Goal: Information Seeking & Learning: Learn about a topic

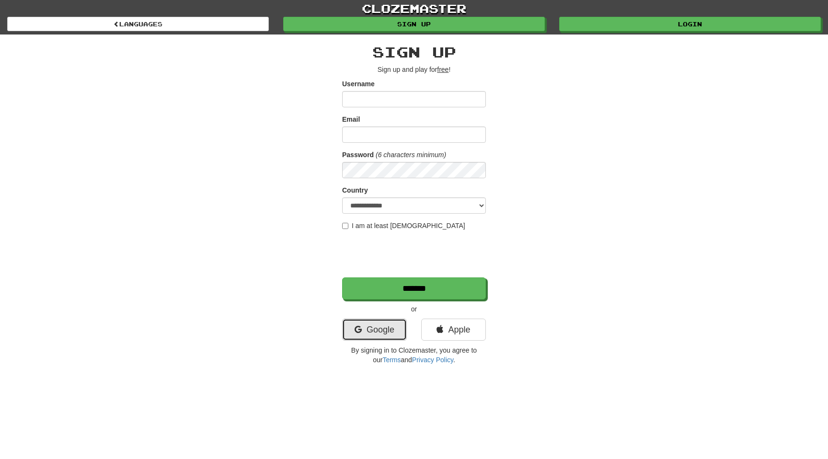
click at [364, 325] on link "Google" at bounding box center [374, 330] width 65 height 22
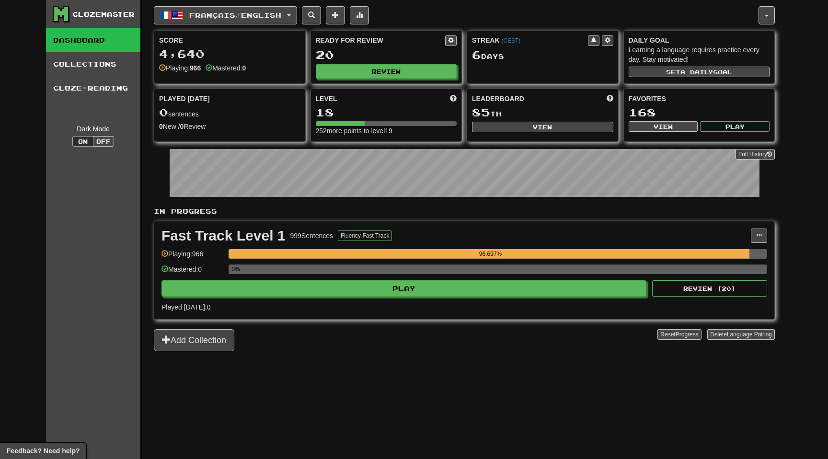
click at [364, 80] on div "Ready for Review 20 Review" at bounding box center [386, 57] width 151 height 53
click at [364, 74] on button "Review" at bounding box center [386, 72] width 141 height 14
select select "**"
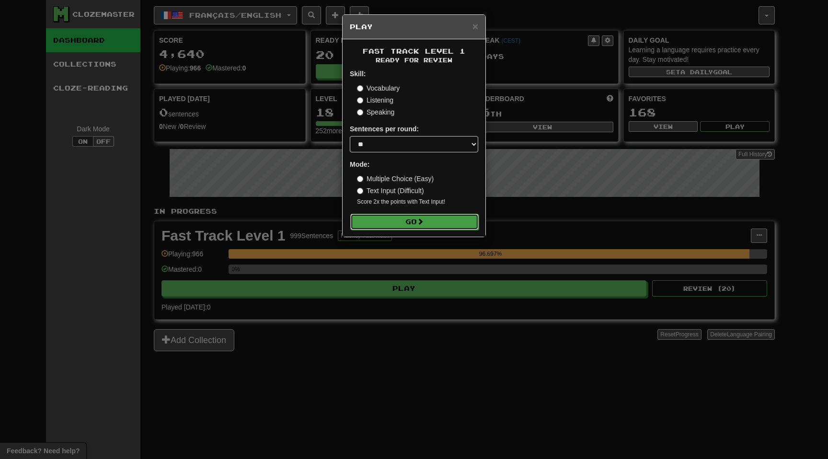
click at [411, 227] on button "Go" at bounding box center [414, 222] width 128 height 16
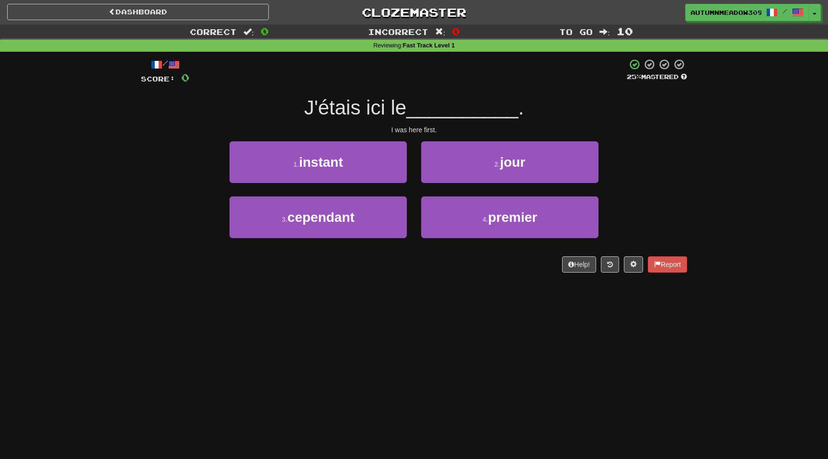
click at [476, 239] on div "4 . premier" at bounding box center [510, 223] width 192 height 55
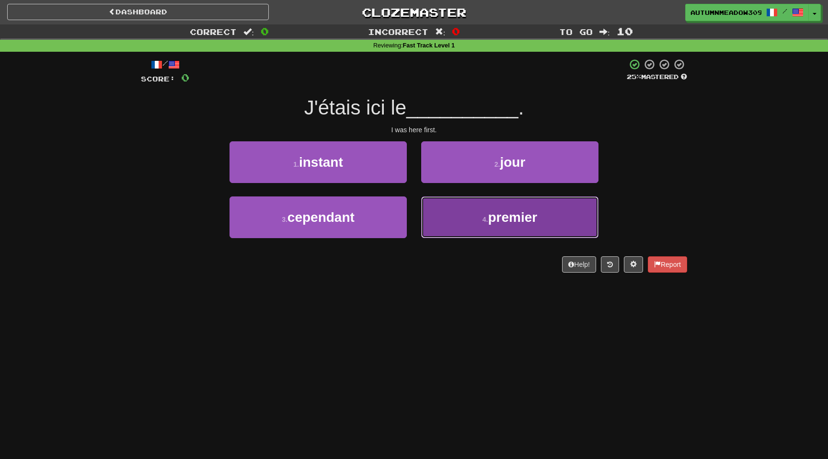
click at [481, 224] on button "4 . premier" at bounding box center [509, 217] width 177 height 42
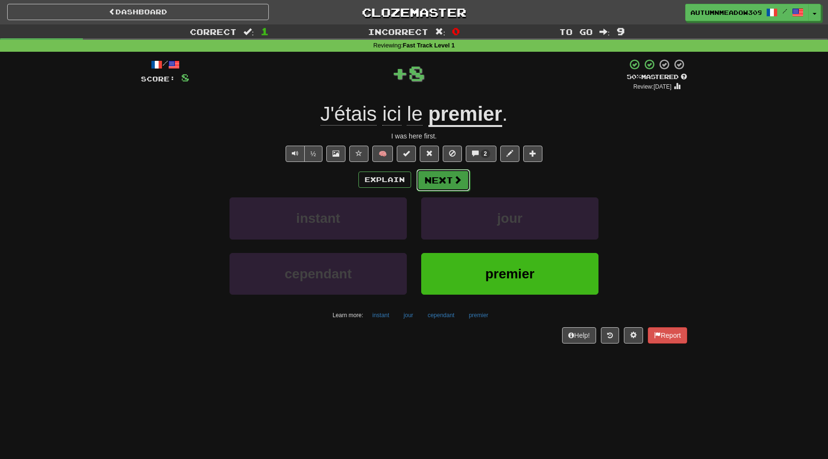
click at [442, 180] on button "Next" at bounding box center [443, 180] width 54 height 22
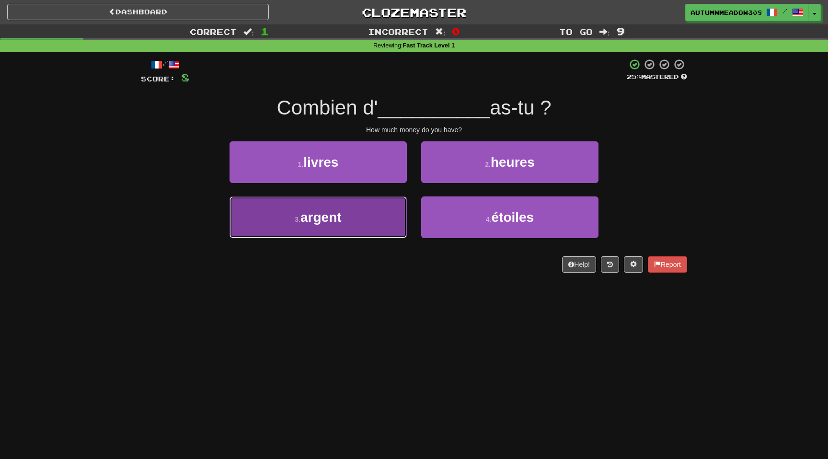
click at [373, 233] on button "3 . argent" at bounding box center [318, 217] width 177 height 42
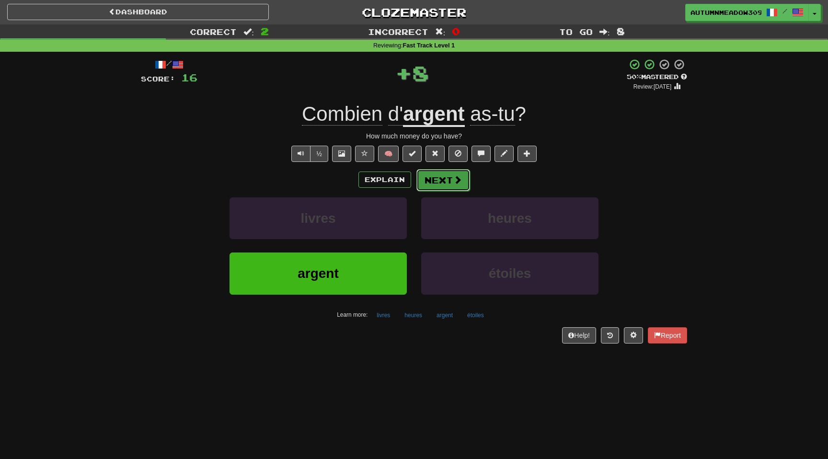
click at [451, 181] on button "Next" at bounding box center [443, 180] width 54 height 22
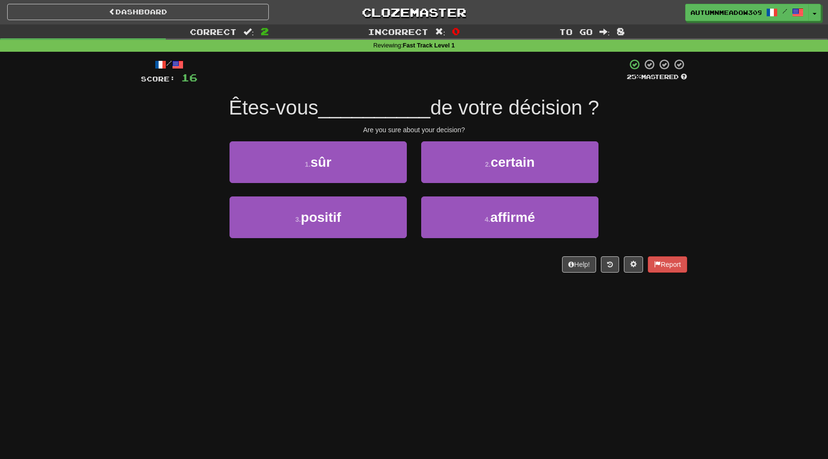
drag, startPoint x: 298, startPoint y: 106, endPoint x: 625, endPoint y: 114, distance: 327.9
click at [625, 114] on div "Êtes-vous __________ de votre décision ?" at bounding box center [414, 108] width 546 height 26
click at [623, 113] on div "Êtes-vous __________ de votre décision ?" at bounding box center [414, 108] width 546 height 26
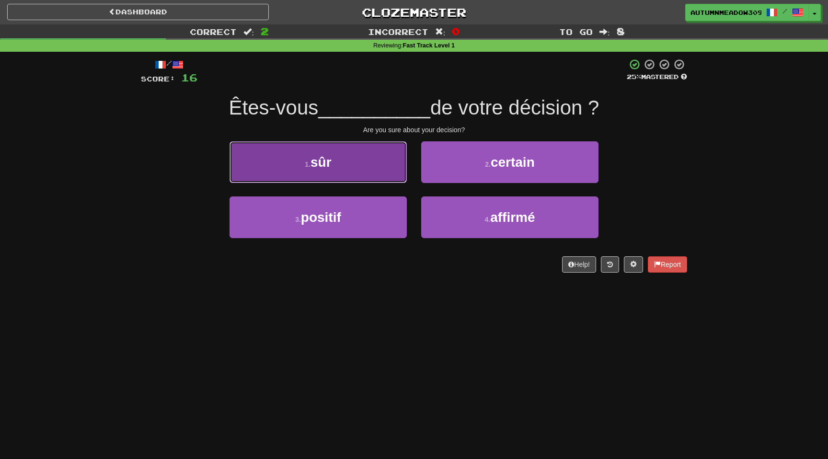
click at [329, 155] on span "sûr" at bounding box center [321, 162] width 21 height 15
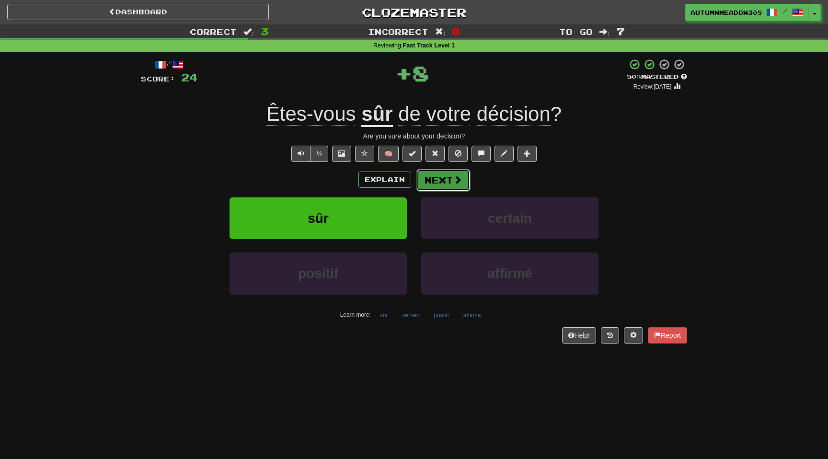
click at [453, 184] on span at bounding box center [457, 179] width 9 height 9
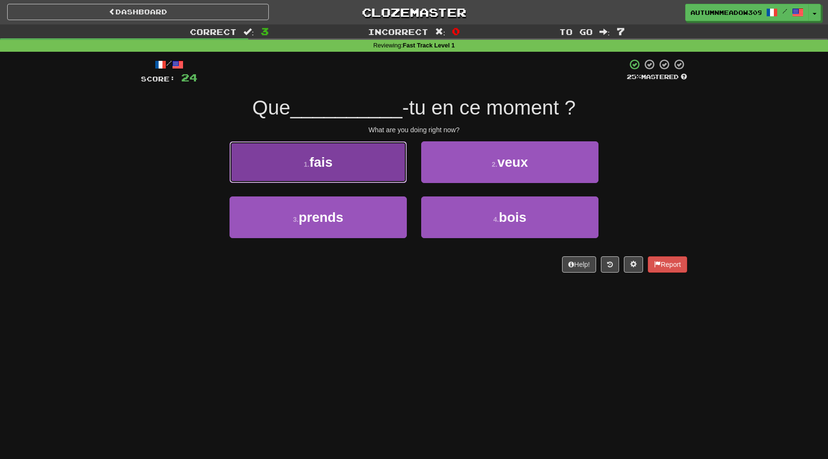
click at [357, 160] on button "1 . fais" at bounding box center [318, 162] width 177 height 42
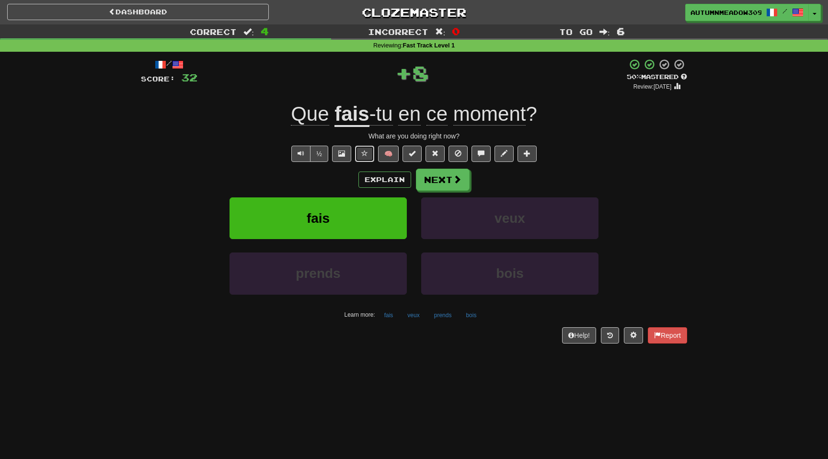
click at [362, 154] on span at bounding box center [364, 153] width 7 height 7
click at [433, 176] on button "Next" at bounding box center [443, 180] width 54 height 22
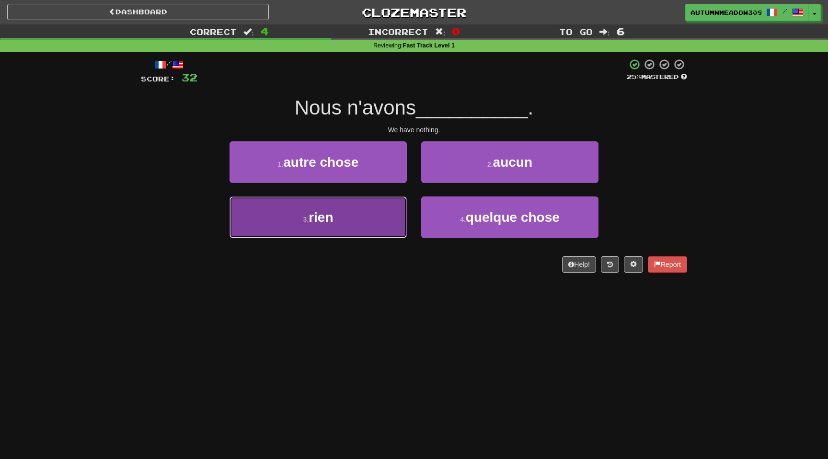
click at [357, 209] on button "3 . rien" at bounding box center [318, 217] width 177 height 42
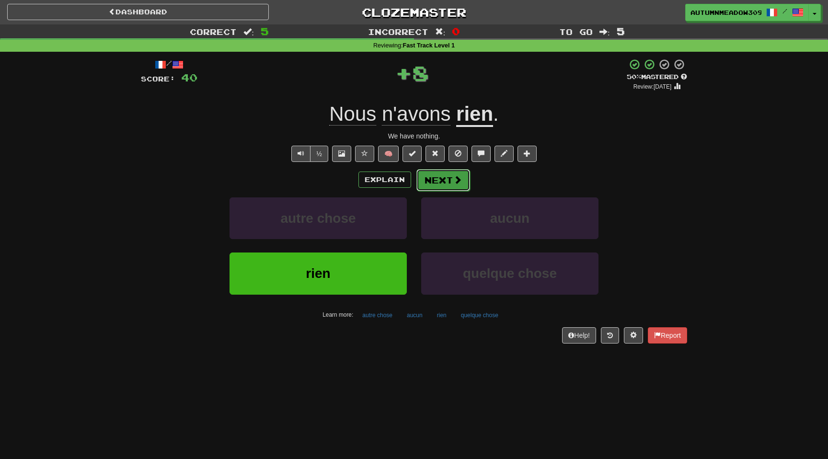
click at [458, 184] on span at bounding box center [457, 179] width 9 height 9
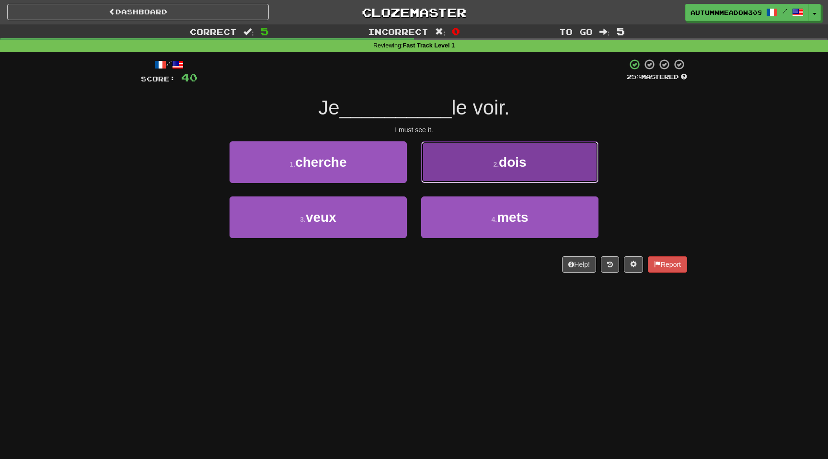
click at [508, 173] on button "2 . dois" at bounding box center [509, 162] width 177 height 42
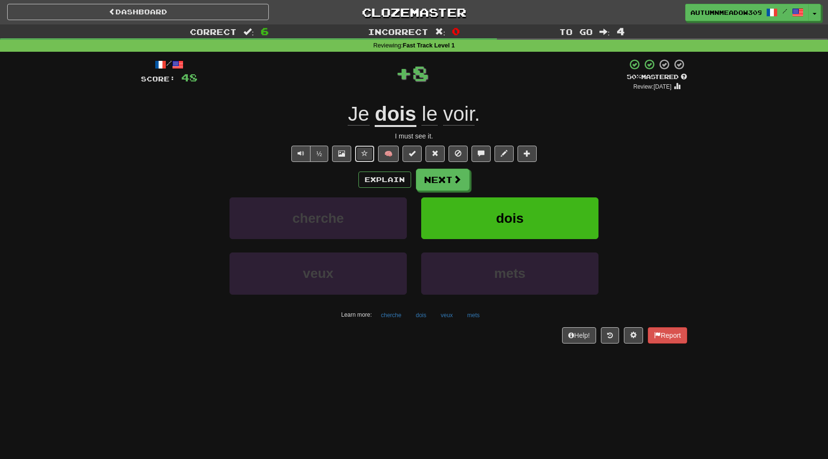
click at [365, 149] on button at bounding box center [364, 154] width 19 height 16
click at [448, 179] on button "Next" at bounding box center [443, 180] width 54 height 22
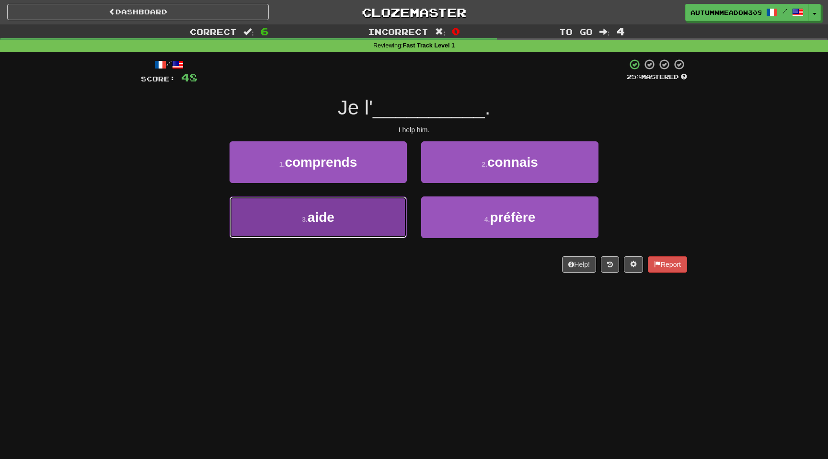
click at [356, 213] on button "3 . aide" at bounding box center [318, 217] width 177 height 42
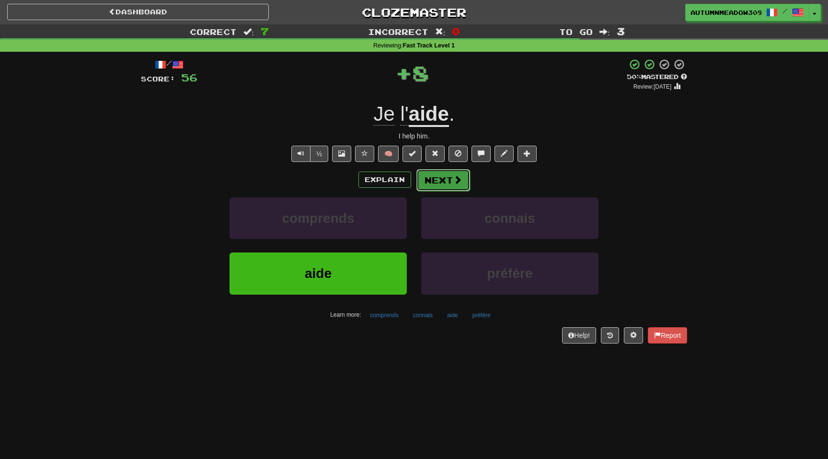
click at [438, 179] on button "Next" at bounding box center [443, 180] width 54 height 22
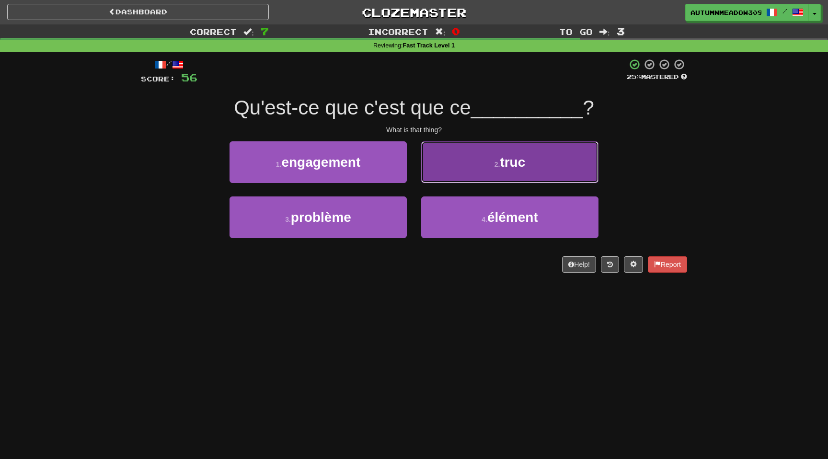
click at [469, 159] on button "2 . truc" at bounding box center [509, 162] width 177 height 42
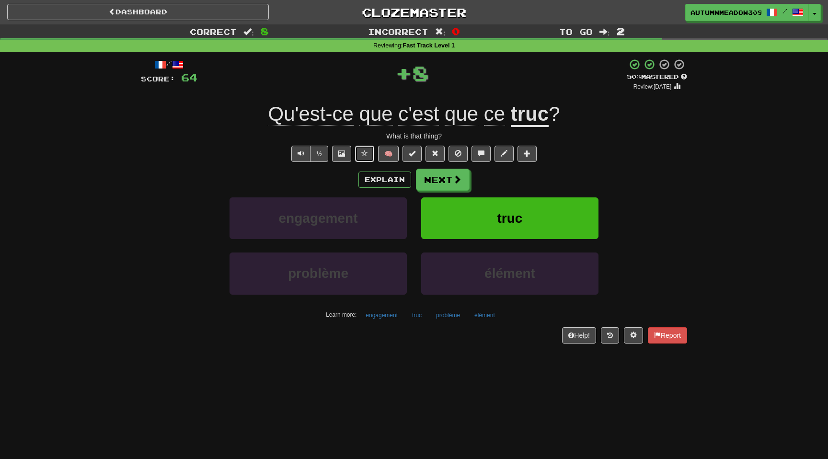
click at [365, 152] on span at bounding box center [364, 153] width 7 height 7
click at [450, 175] on button "Next" at bounding box center [443, 180] width 54 height 22
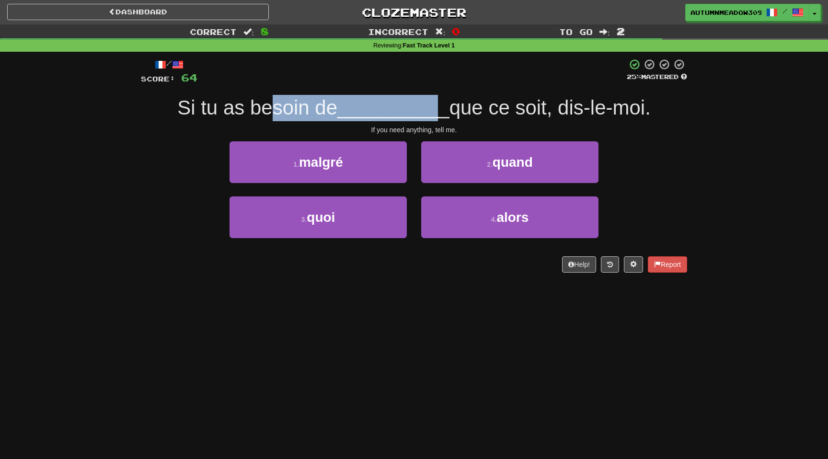
drag, startPoint x: 267, startPoint y: 107, endPoint x: 436, endPoint y: 107, distance: 168.7
click at [436, 107] on div "Si tu as besoin de __________ que ce soit, dis-le-moi." at bounding box center [414, 108] width 546 height 26
click at [436, 107] on span "__________" at bounding box center [393, 107] width 112 height 23
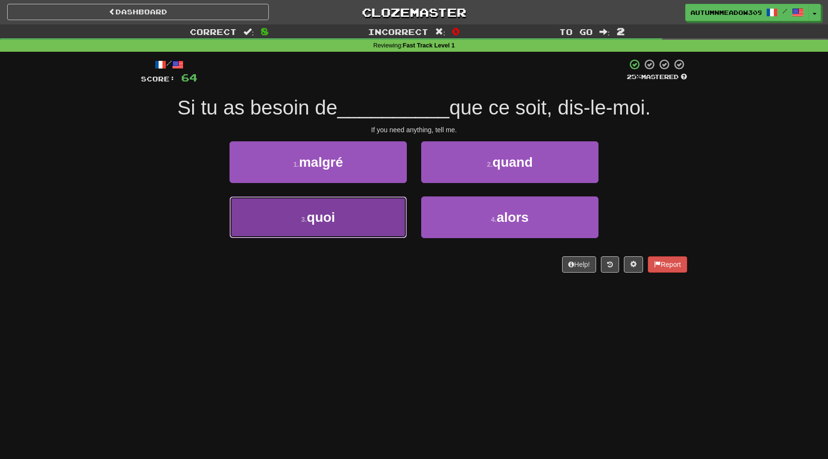
click at [349, 213] on button "3 . quoi" at bounding box center [318, 217] width 177 height 42
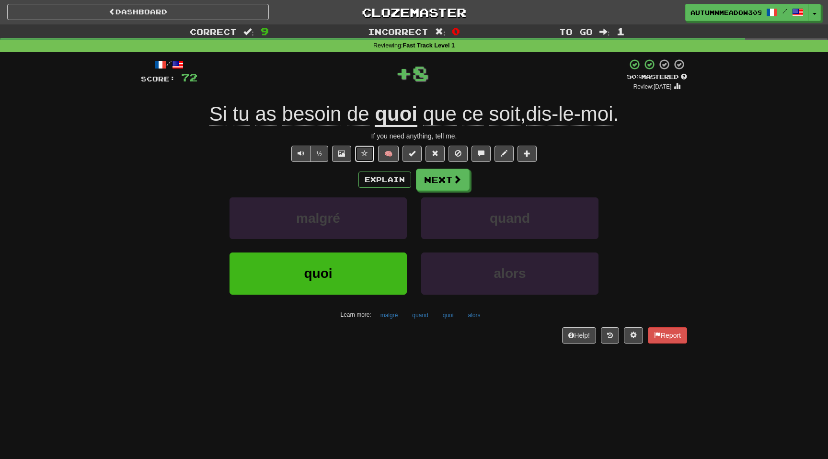
click at [365, 154] on span at bounding box center [364, 153] width 7 height 7
click at [449, 179] on button "Next" at bounding box center [443, 180] width 54 height 22
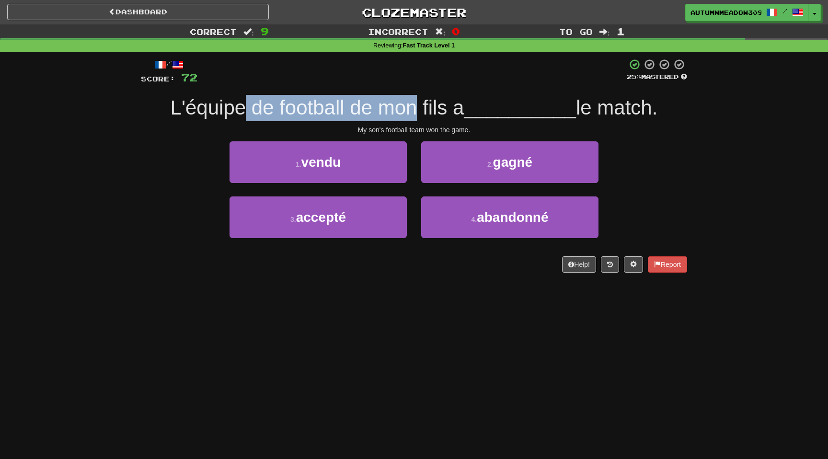
drag, startPoint x: 243, startPoint y: 107, endPoint x: 417, endPoint y: 107, distance: 174.0
click at [417, 107] on span "L'équipe de football de mon fils a" at bounding box center [318, 107] width 294 height 23
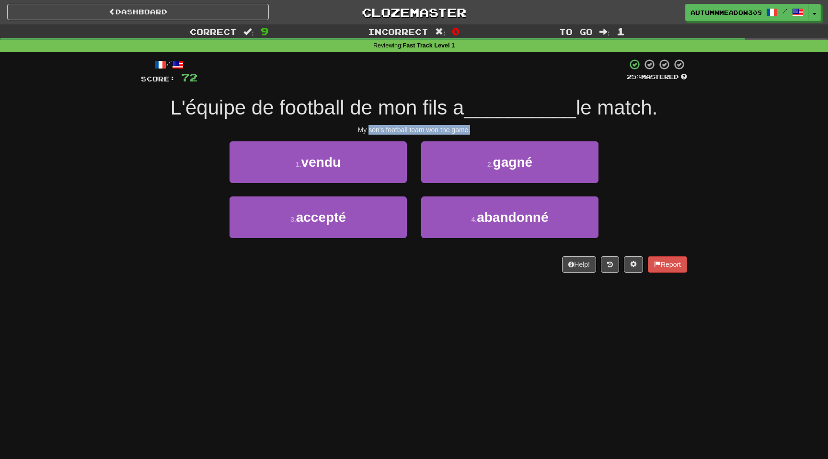
drag, startPoint x: 368, startPoint y: 128, endPoint x: 510, endPoint y: 128, distance: 142.8
click at [510, 128] on div "My son's football team won the game." at bounding box center [414, 130] width 546 height 10
click at [482, 101] on span "__________" at bounding box center [520, 107] width 112 height 23
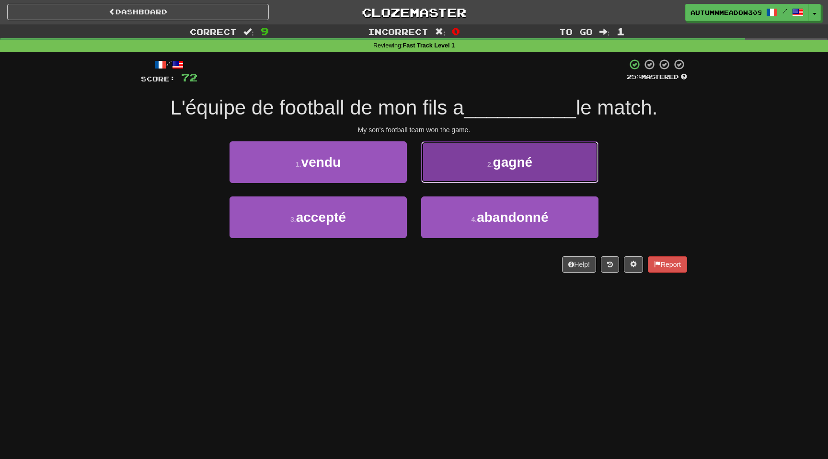
click at [485, 153] on button "2 . gagné" at bounding box center [509, 162] width 177 height 42
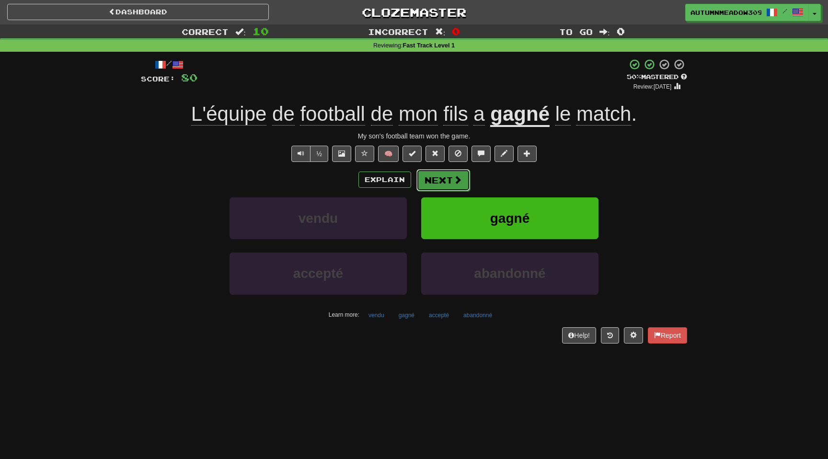
click at [446, 178] on button "Next" at bounding box center [443, 180] width 54 height 22
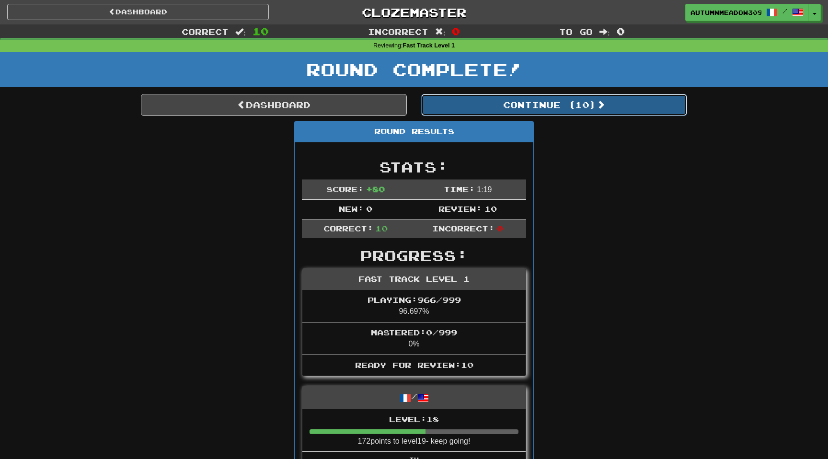
click at [499, 107] on button "Continue ( 10 )" at bounding box center [554, 105] width 266 height 22
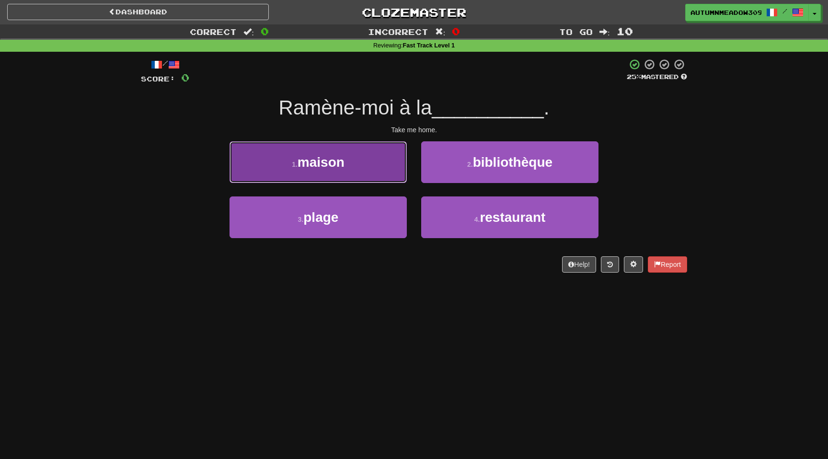
click at [337, 160] on span "maison" at bounding box center [321, 162] width 47 height 15
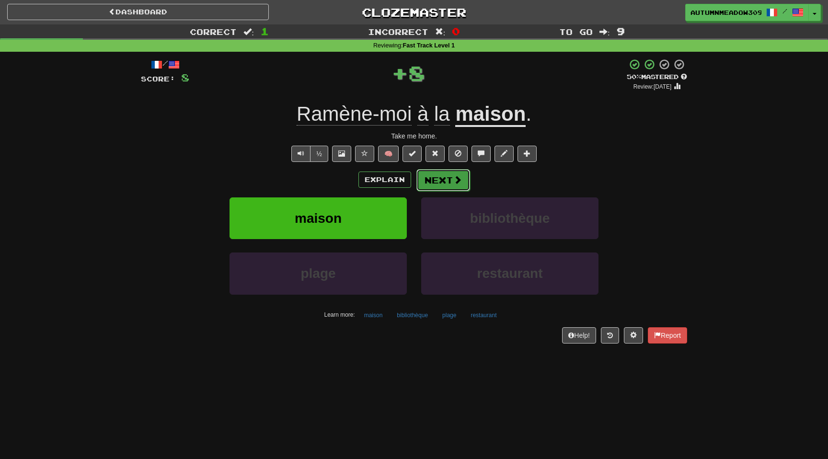
click at [441, 180] on button "Next" at bounding box center [443, 180] width 54 height 22
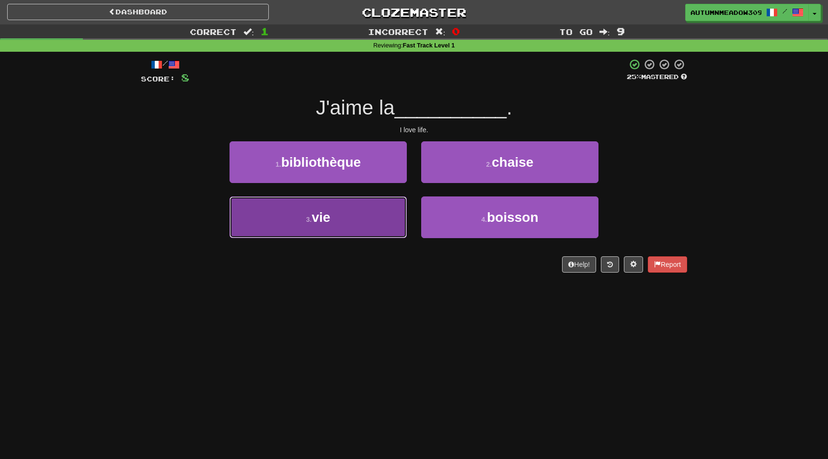
click at [329, 212] on span "vie" at bounding box center [321, 217] width 19 height 15
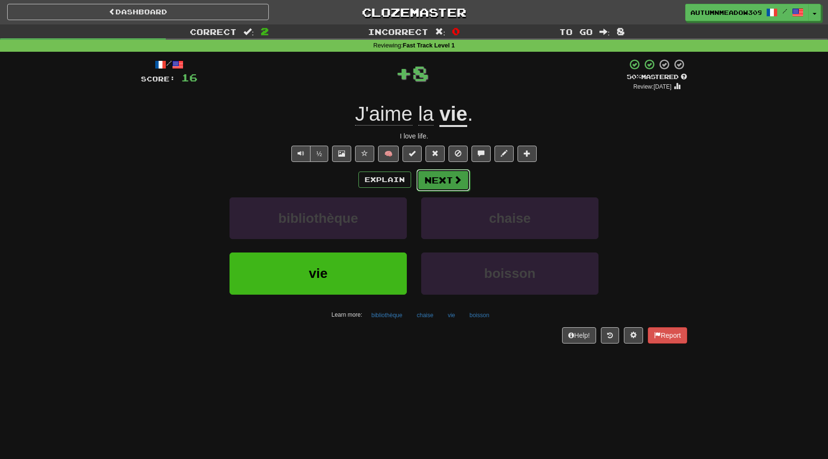
click at [445, 179] on button "Next" at bounding box center [443, 180] width 54 height 22
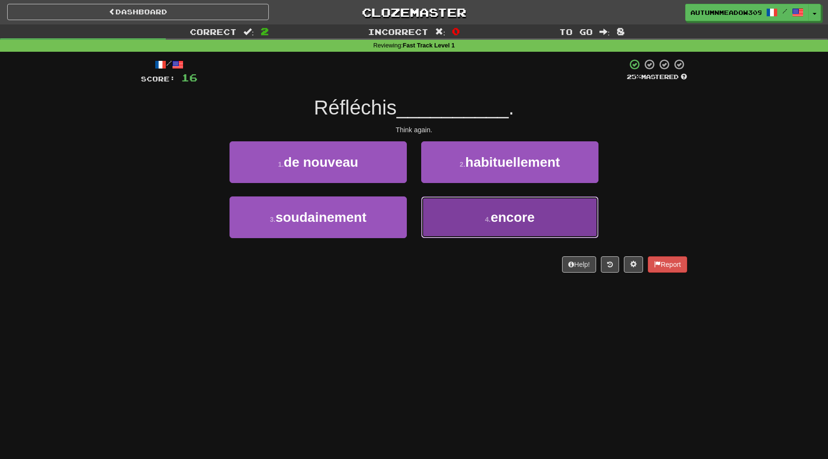
click at [564, 221] on button "4 . encore" at bounding box center [509, 217] width 177 height 42
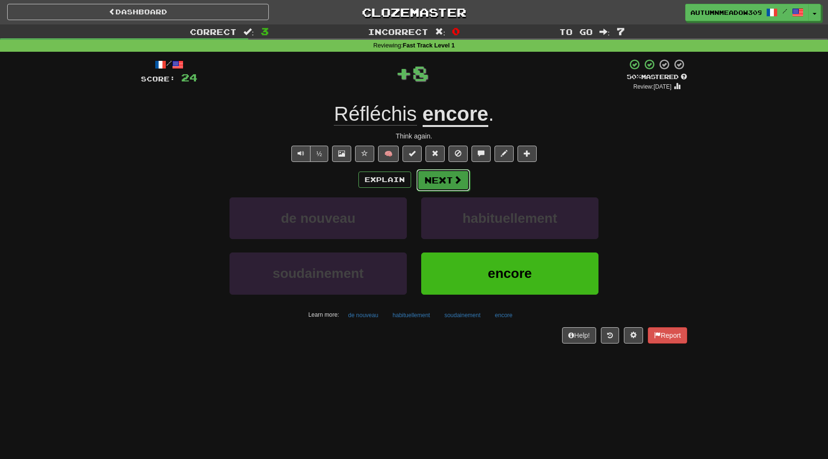
click at [440, 178] on button "Next" at bounding box center [443, 180] width 54 height 22
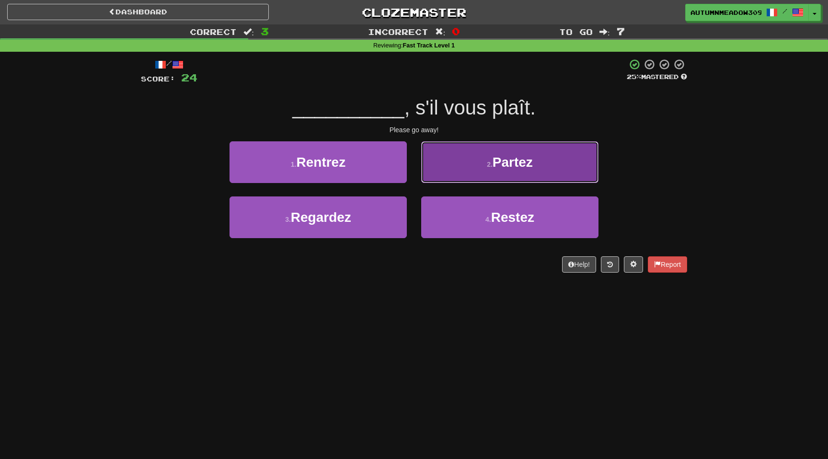
click at [496, 156] on span "Partez" at bounding box center [513, 162] width 40 height 15
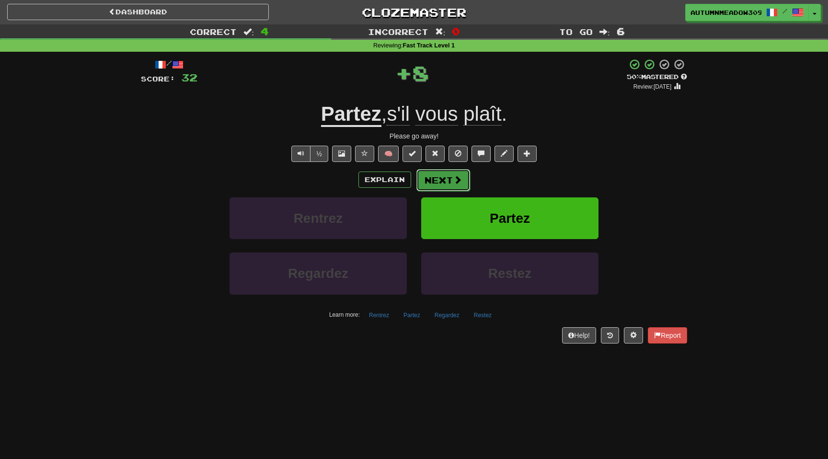
click at [434, 180] on button "Next" at bounding box center [443, 180] width 54 height 22
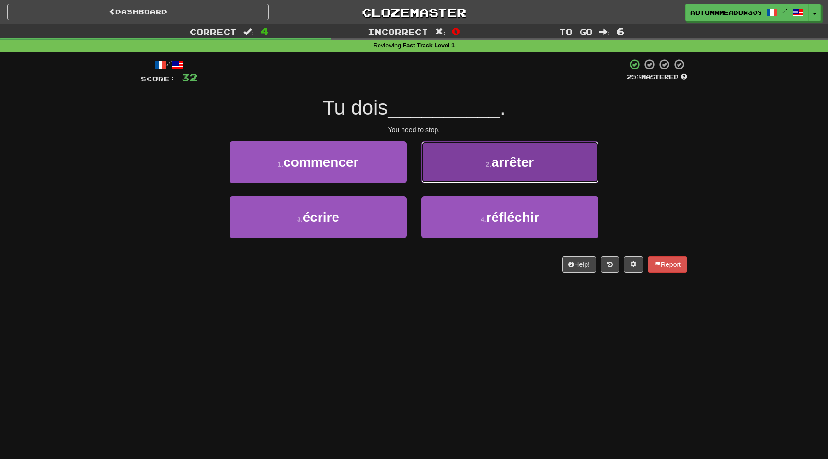
click at [491, 174] on button "2 . arrêter" at bounding box center [509, 162] width 177 height 42
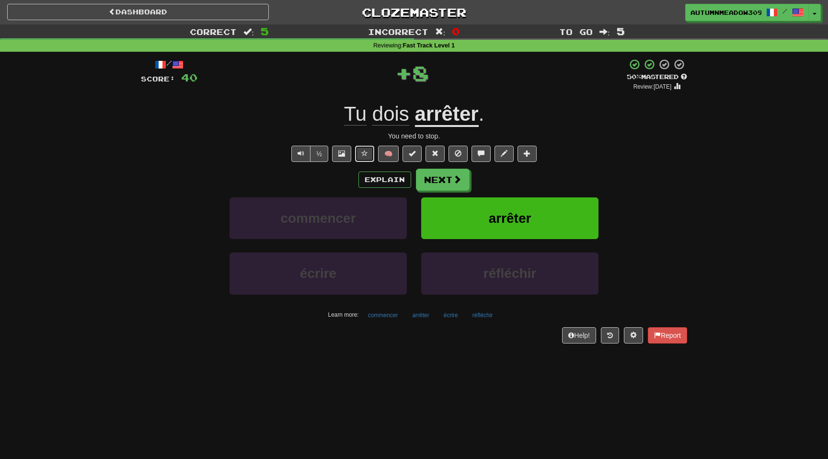
click at [362, 153] on span at bounding box center [364, 153] width 7 height 7
click at [450, 177] on button "Next" at bounding box center [443, 180] width 54 height 22
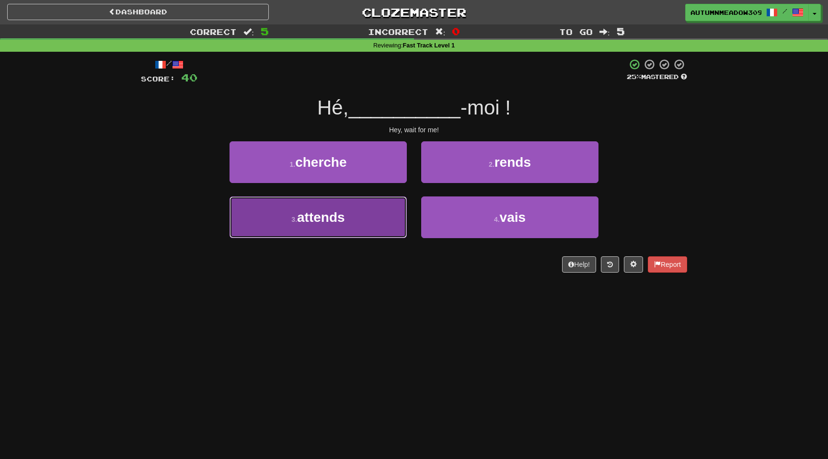
click at [334, 219] on span "attends" at bounding box center [321, 217] width 48 height 15
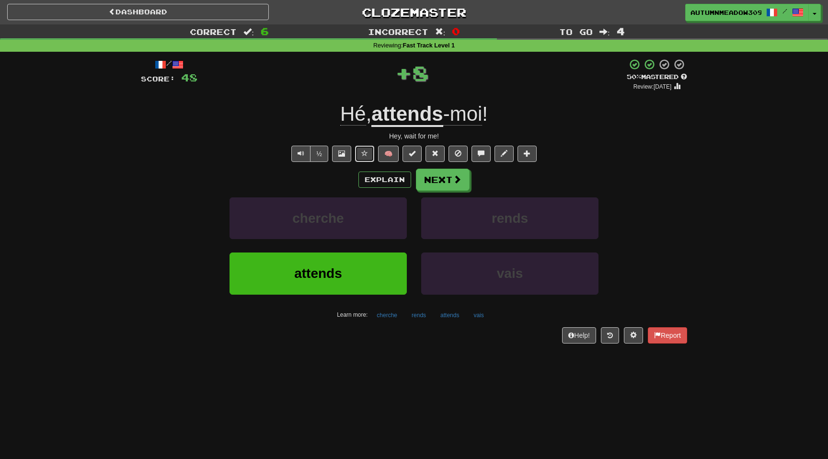
click at [360, 154] on button at bounding box center [364, 154] width 19 height 16
click at [450, 180] on button "Next" at bounding box center [443, 180] width 54 height 22
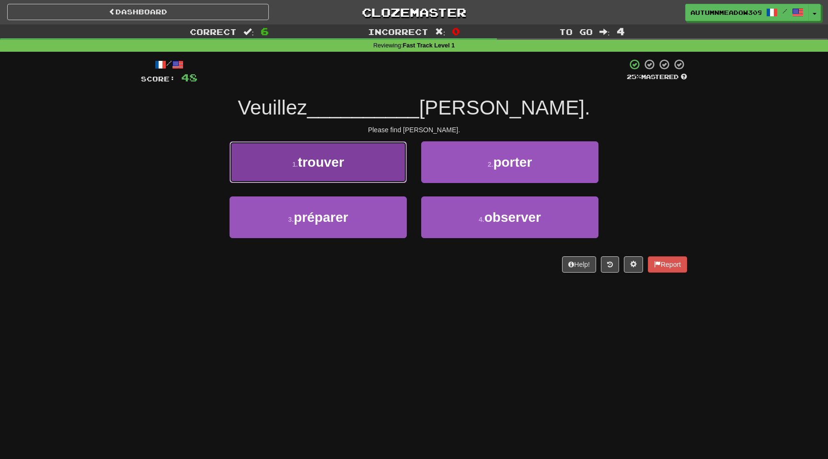
click at [314, 156] on span "trouver" at bounding box center [321, 162] width 46 height 15
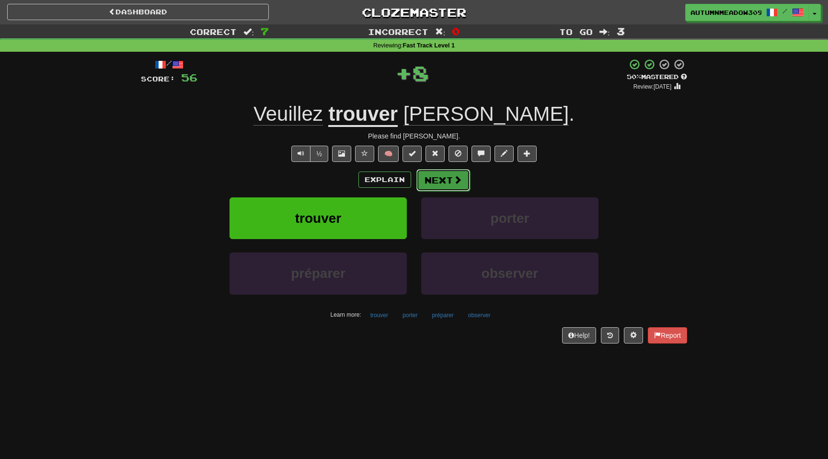
click at [455, 182] on span at bounding box center [457, 179] width 9 height 9
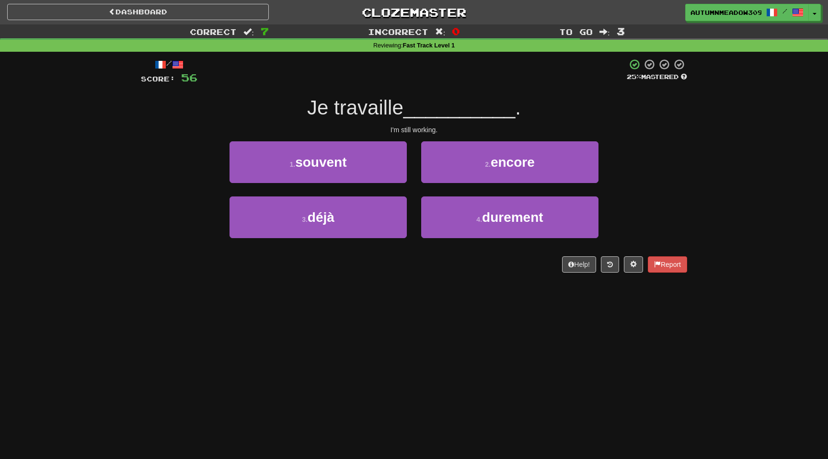
click at [359, 111] on span "Je travaille" at bounding box center [355, 107] width 96 height 23
click at [397, 110] on span "Je travaille" at bounding box center [355, 107] width 96 height 23
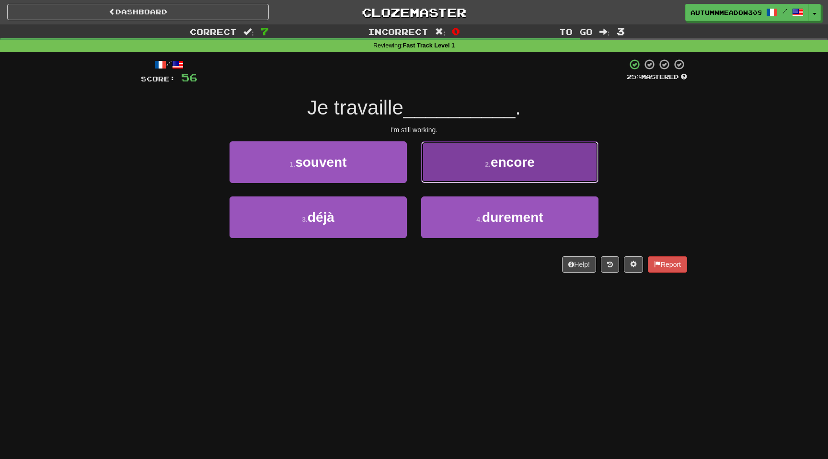
click at [484, 155] on button "2 . encore" at bounding box center [509, 162] width 177 height 42
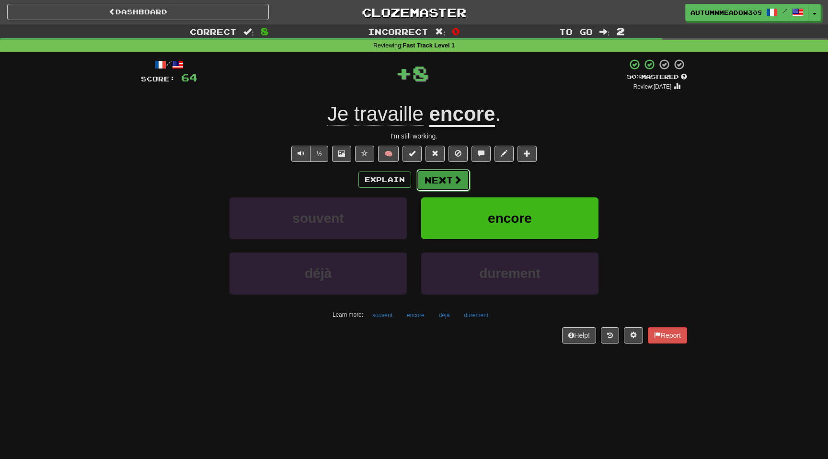
click at [435, 181] on button "Next" at bounding box center [443, 180] width 54 height 22
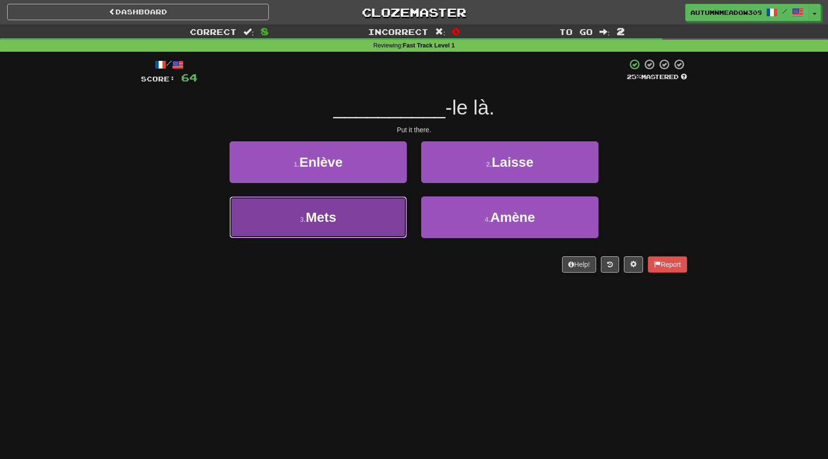
click at [363, 211] on button "3 . Mets" at bounding box center [318, 217] width 177 height 42
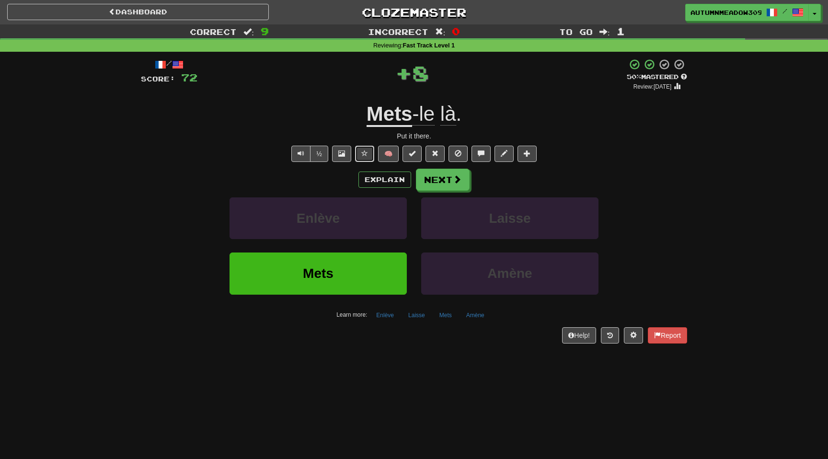
click at [363, 153] on span at bounding box center [364, 153] width 7 height 7
click at [439, 177] on button "Next" at bounding box center [443, 180] width 54 height 22
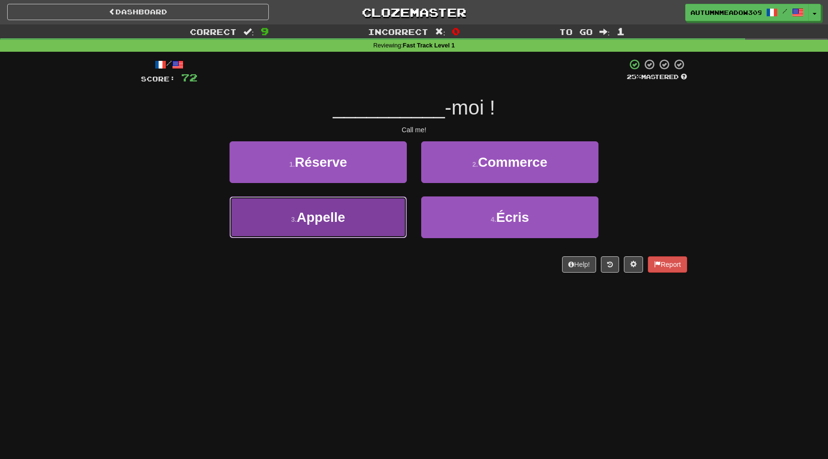
click at [317, 222] on span "Appelle" at bounding box center [321, 217] width 48 height 15
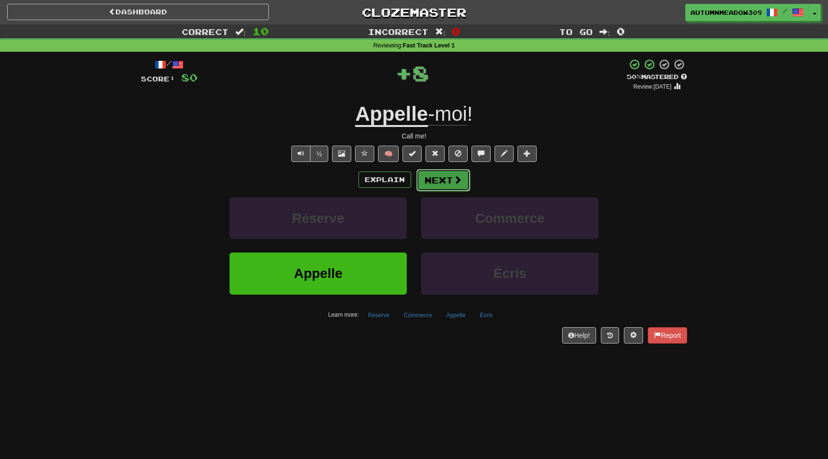
click at [442, 183] on button "Next" at bounding box center [443, 180] width 54 height 22
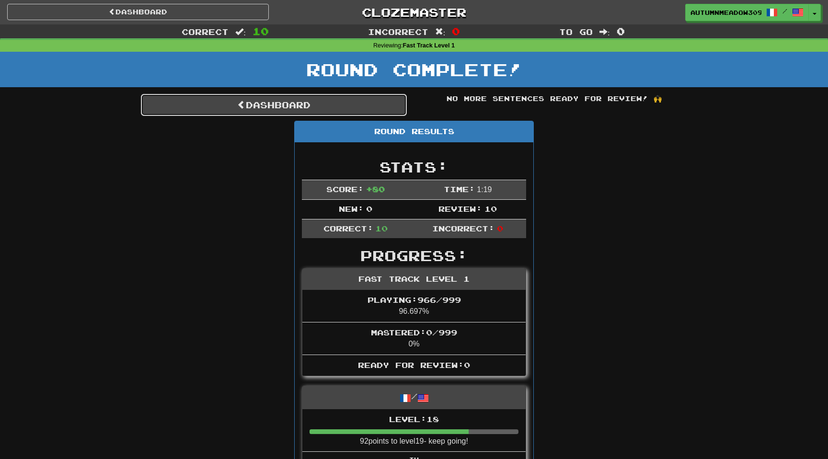
click at [256, 105] on link "Dashboard" at bounding box center [274, 105] width 266 height 22
